Goal: Task Accomplishment & Management: Use online tool/utility

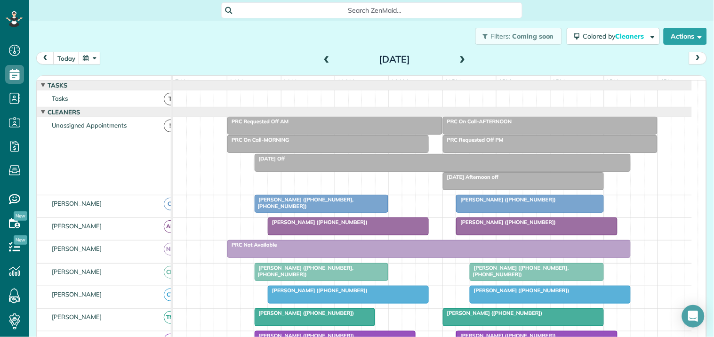
scroll to position [105, 0]
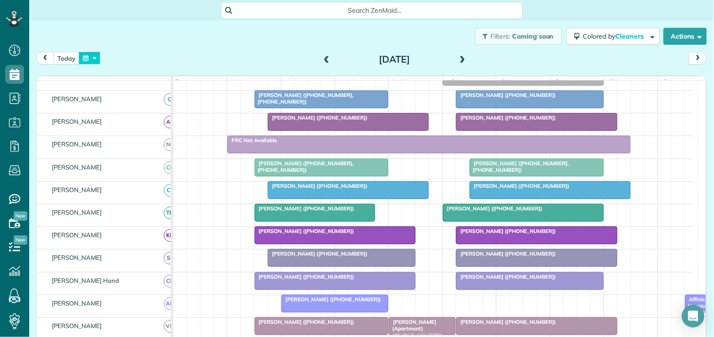
click at [93, 57] on button "button" at bounding box center [90, 58] width 22 height 13
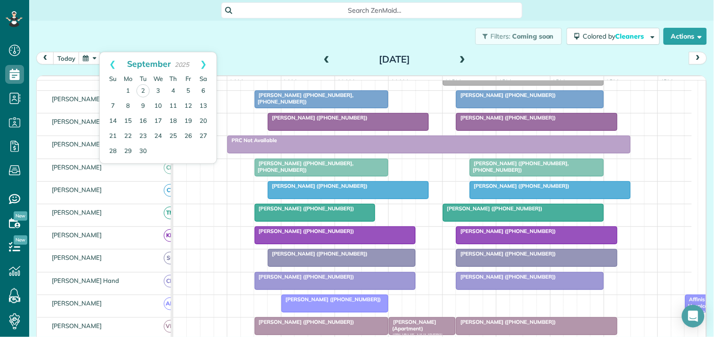
drag, startPoint x: 298, startPoint y: 28, endPoint x: 214, endPoint y: 27, distance: 83.8
click at [297, 28] on div "Filters: Coming soon Colored by Cleaners Color by Cleaner Color by Team Color b…" at bounding box center [371, 36] width 685 height 31
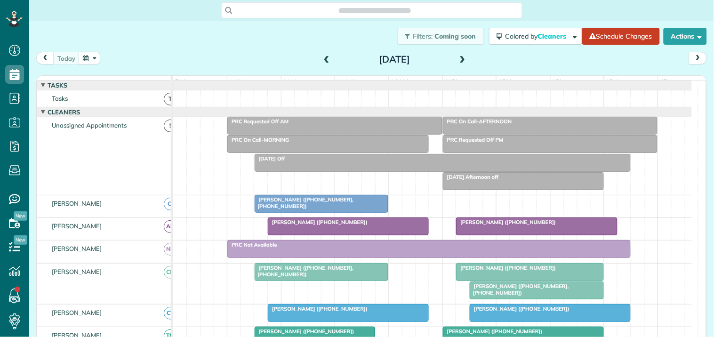
scroll to position [4, 4]
click at [91, 56] on button "button" at bounding box center [90, 58] width 22 height 13
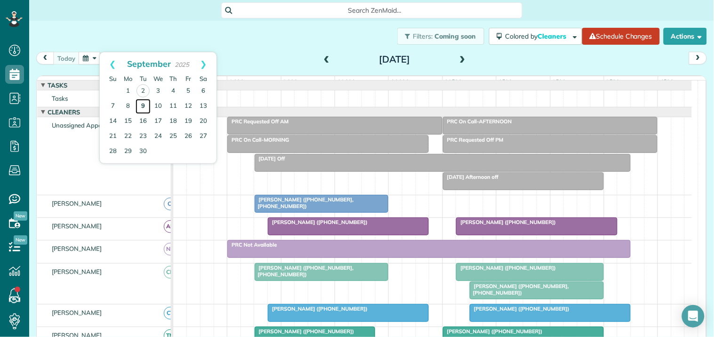
click at [142, 105] on link "9" at bounding box center [143, 106] width 15 height 15
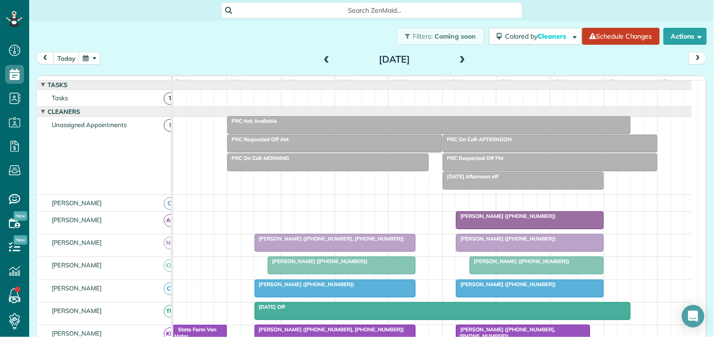
scroll to position [0, 0]
click at [317, 152] on div at bounding box center [335, 144] width 214 height 17
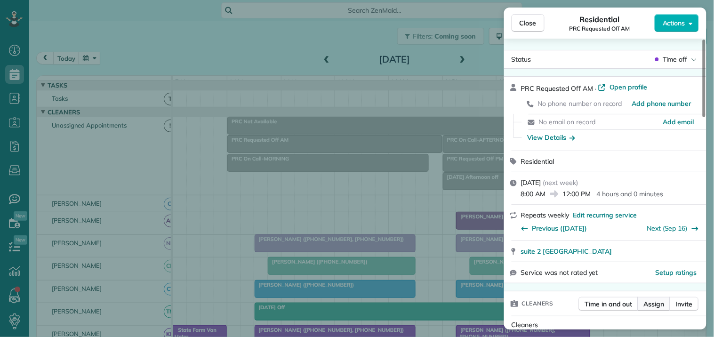
click at [655, 305] on span "Assign" at bounding box center [654, 303] width 21 height 9
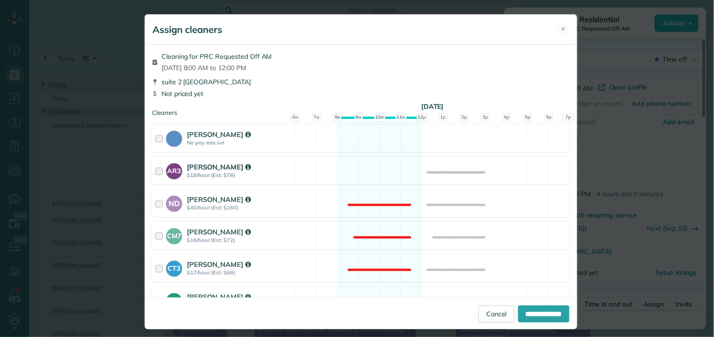
click at [369, 162] on div "AR3 Amy Reid $19/hour (Est: $76) Available" at bounding box center [361, 171] width 418 height 28
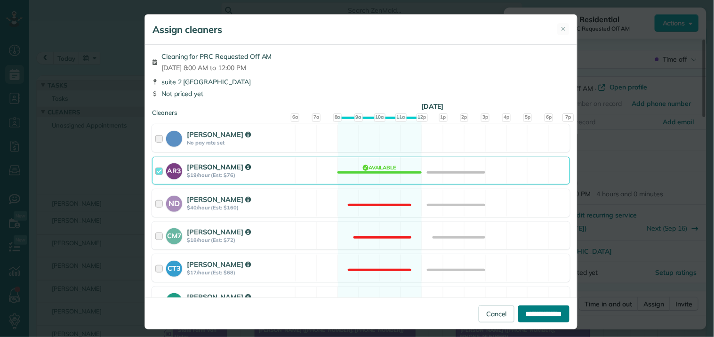
click at [530, 314] on input "**********" at bounding box center [543, 314] width 51 height 17
type input "**********"
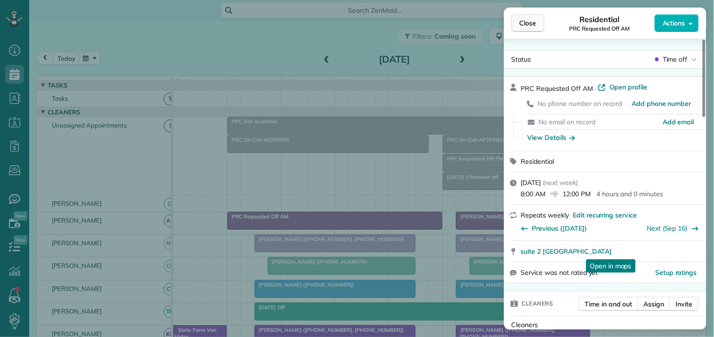
click at [533, 19] on span "Close" at bounding box center [528, 22] width 17 height 9
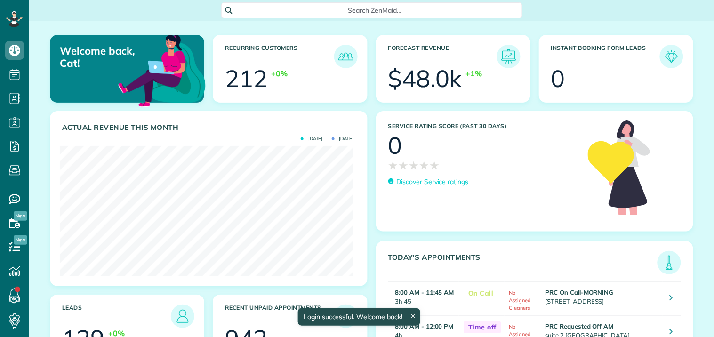
scroll to position [130, 294]
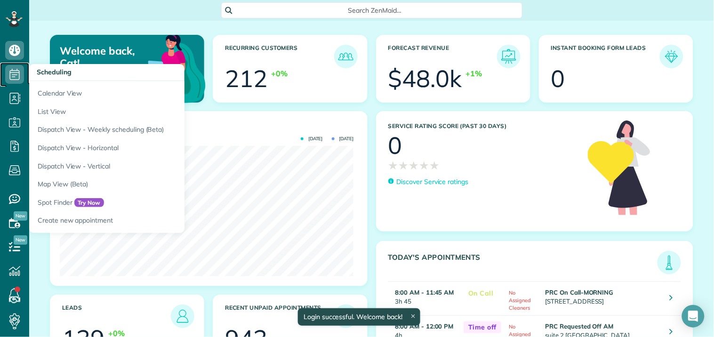
click at [13, 73] on icon at bounding box center [14, 74] width 19 height 19
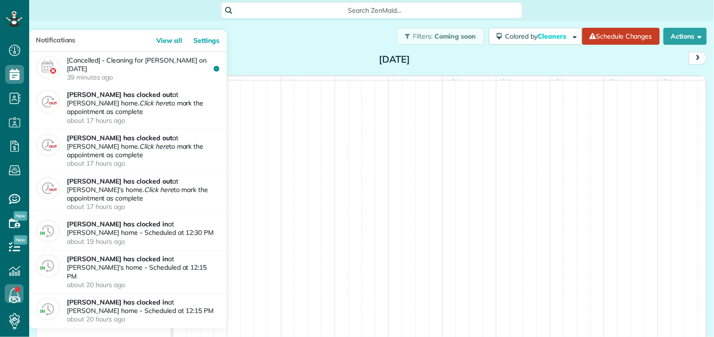
scroll to position [4, 4]
click at [17, 289] on link at bounding box center [14, 294] width 28 height 28
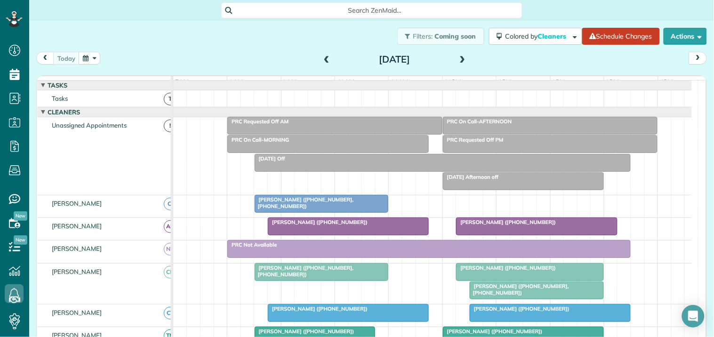
click at [458, 60] on span at bounding box center [463, 60] width 10 height 8
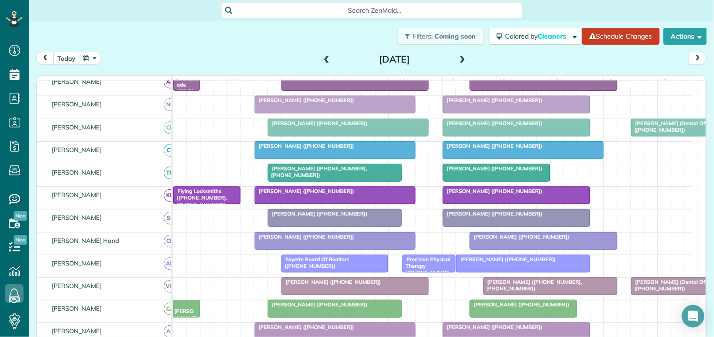
scroll to position [105, 0]
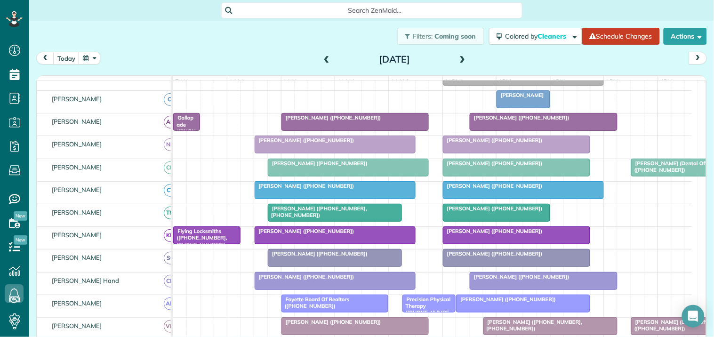
click at [459, 56] on span at bounding box center [463, 60] width 10 height 8
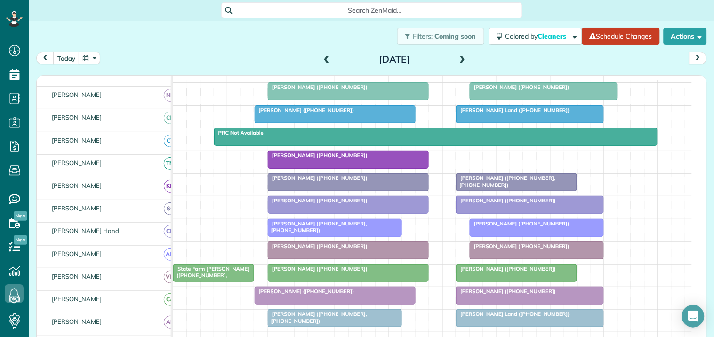
scroll to position [0, 0]
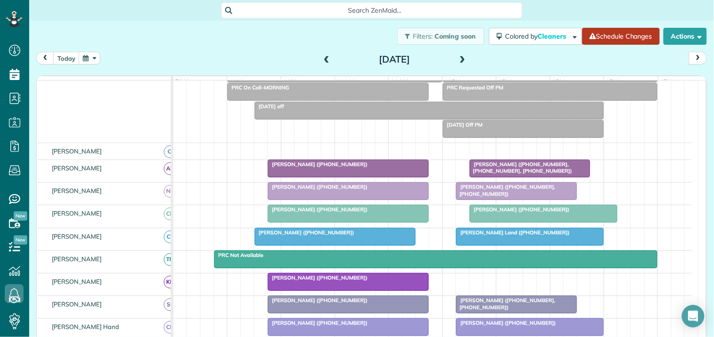
click at [591, 41] on link "Schedule Changes" at bounding box center [621, 36] width 78 height 17
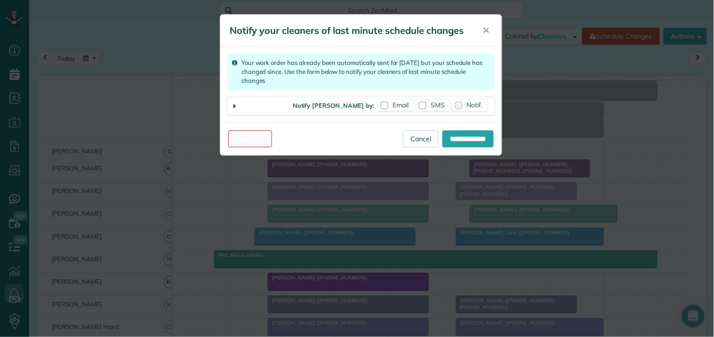
click at [251, 137] on link "Ignore All" at bounding box center [250, 138] width 44 height 17
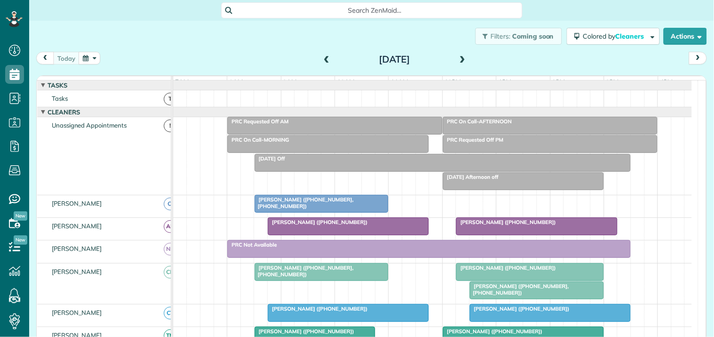
scroll to position [4, 4]
click at [458, 58] on span at bounding box center [463, 60] width 10 height 8
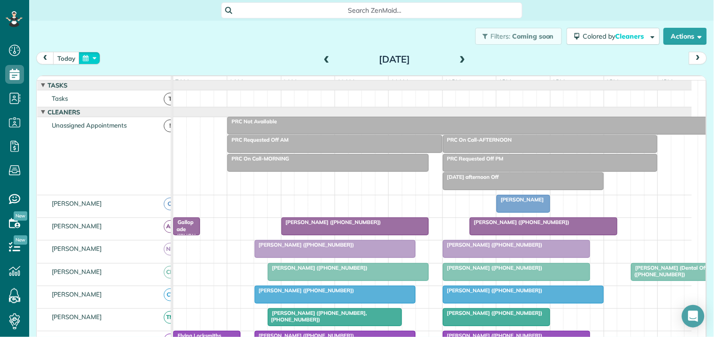
click at [88, 56] on button "button" at bounding box center [90, 58] width 22 height 13
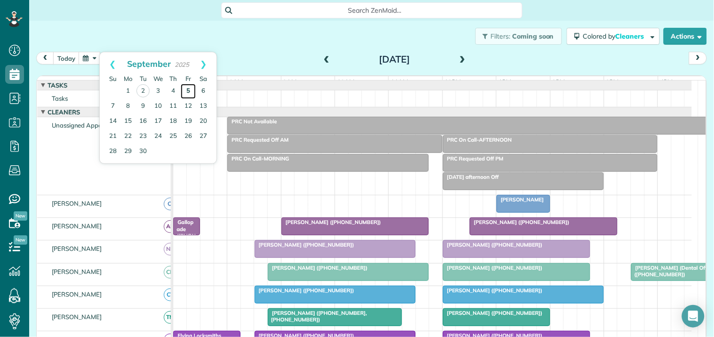
click at [189, 88] on link "5" at bounding box center [188, 91] width 15 height 15
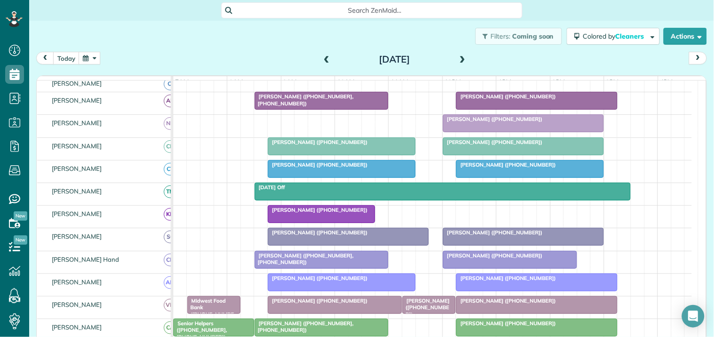
scroll to position [0, 0]
